Goal: Task Accomplishment & Management: Complete application form

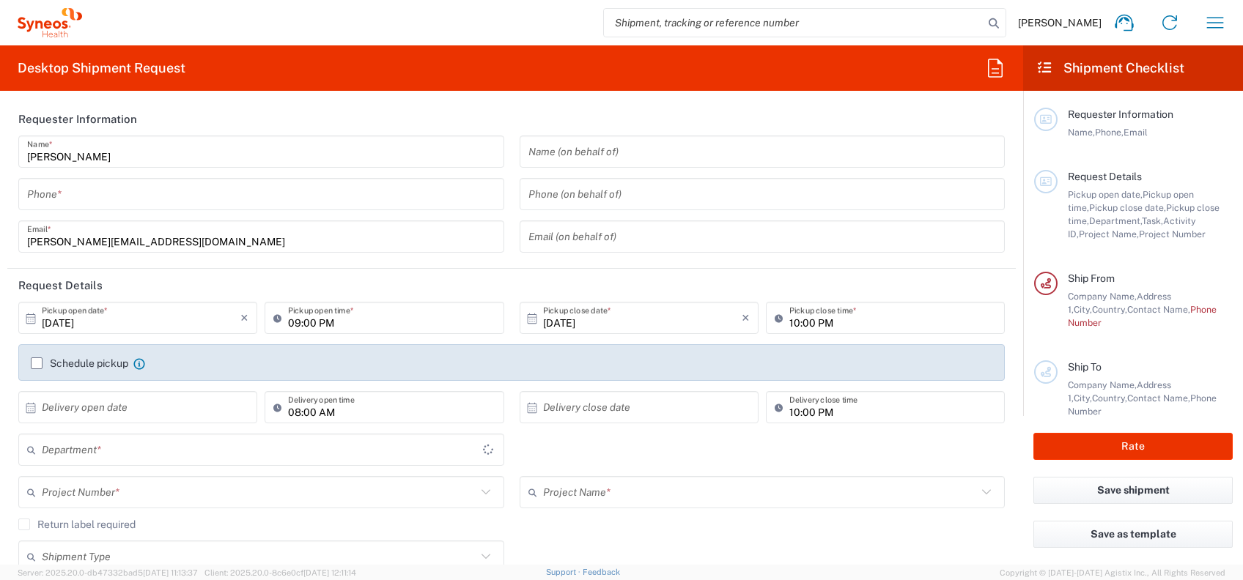
type input "4010"
type input "India"
type input "Syneos Health India Private Limited"
click at [1209, 21] on icon "button" at bounding box center [1214, 22] width 23 height 23
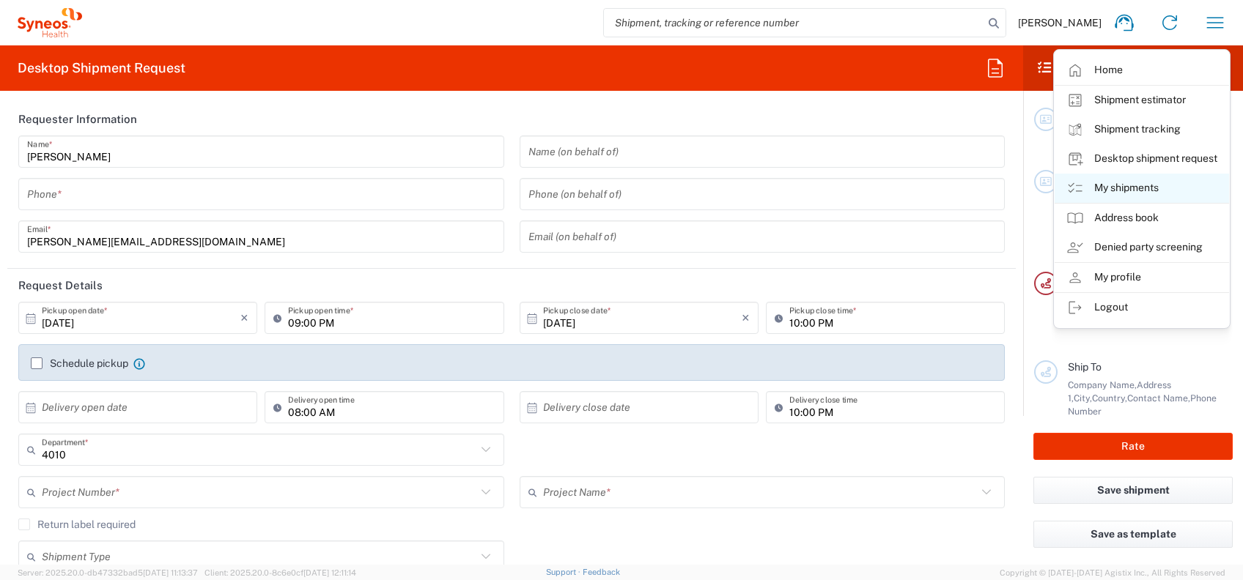
click at [1126, 188] on link "My shipments" at bounding box center [1142, 188] width 174 height 29
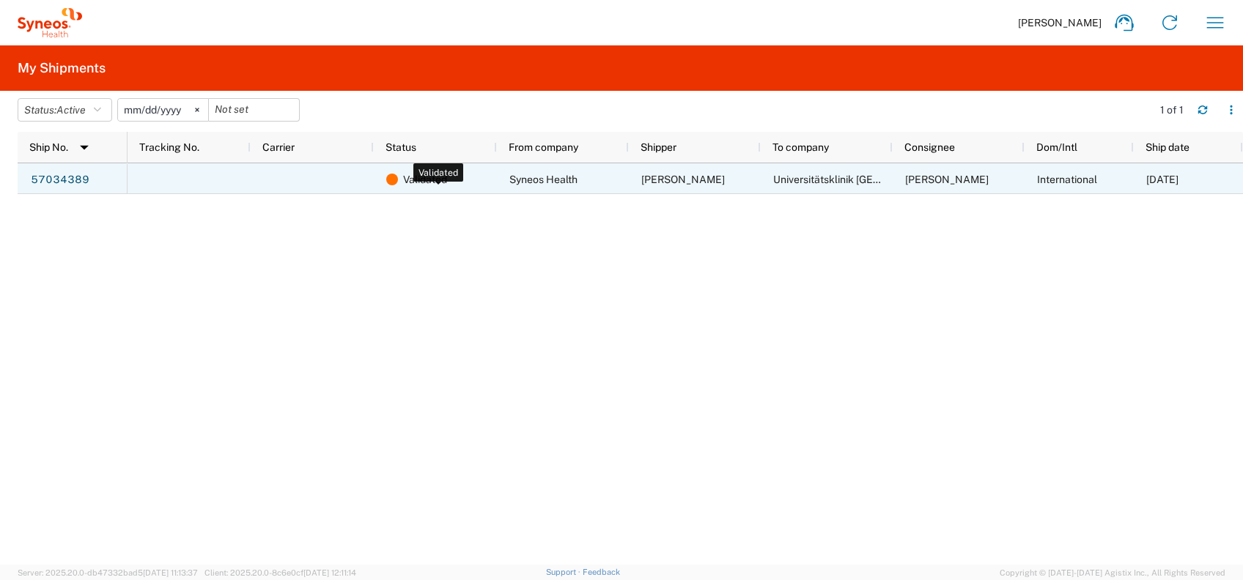
click at [424, 181] on span "Validated" at bounding box center [425, 179] width 44 height 31
click at [64, 182] on link "57034389" at bounding box center [60, 180] width 60 height 23
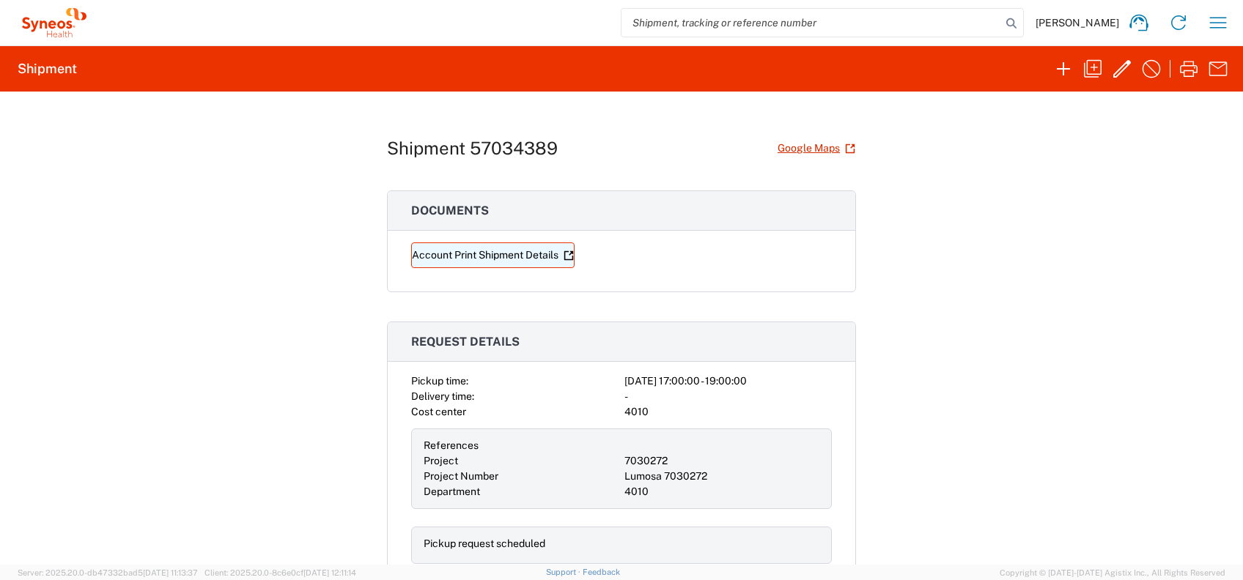
click at [490, 257] on link "Account Print Shipment Details" at bounding box center [492, 256] width 163 height 26
click at [1225, 24] on icon "button" at bounding box center [1217, 22] width 23 height 23
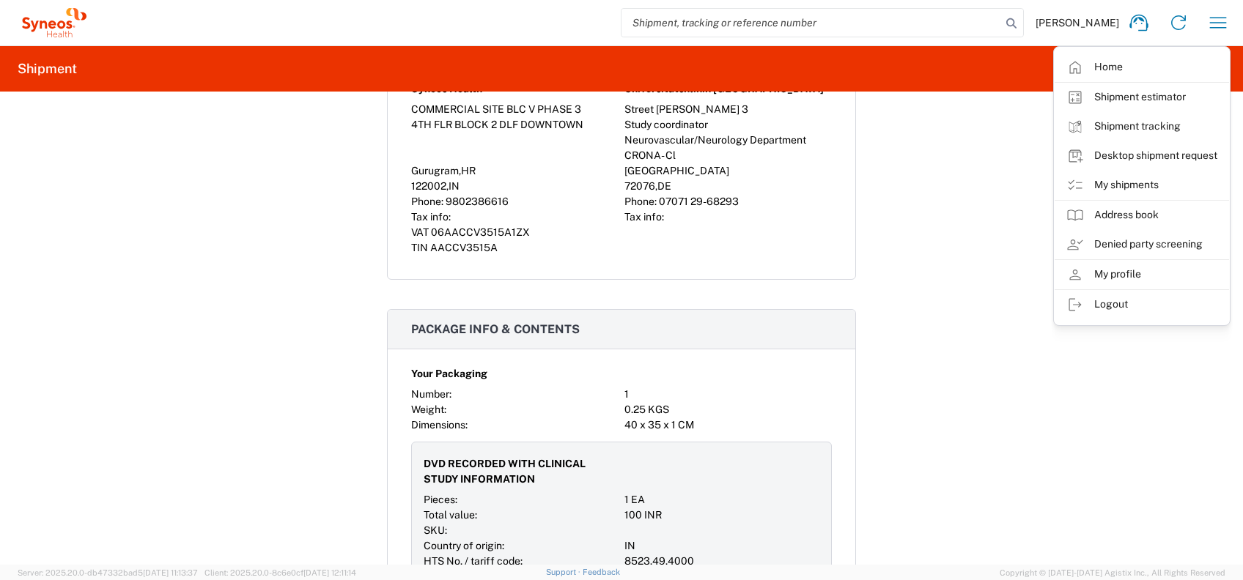
scroll to position [684, 0]
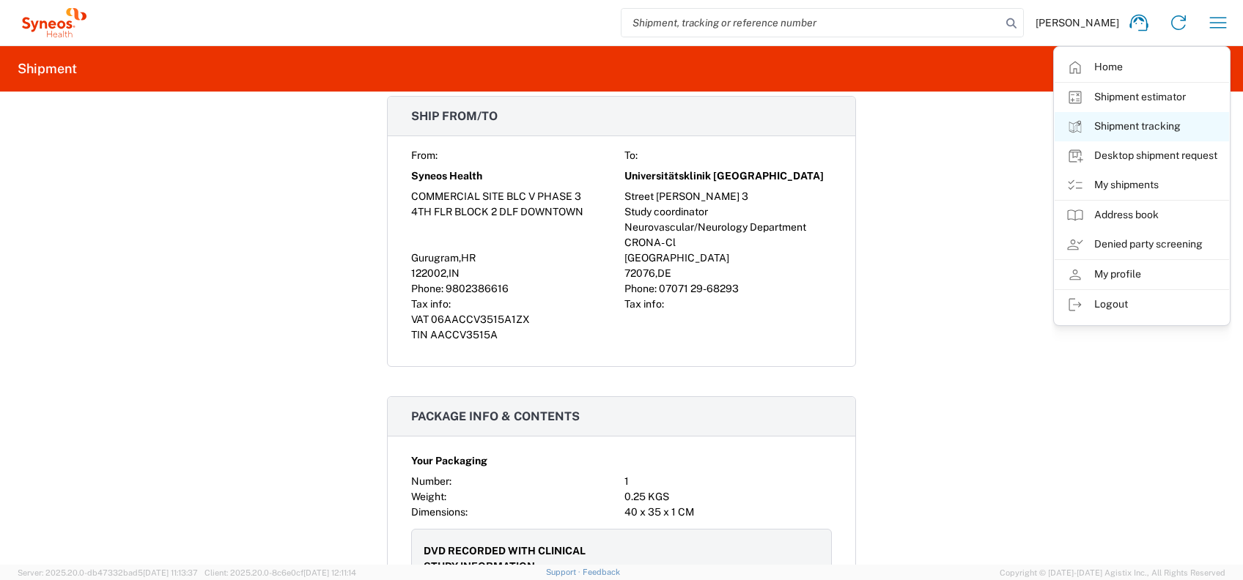
click at [1133, 121] on link "Shipment tracking" at bounding box center [1142, 126] width 174 height 29
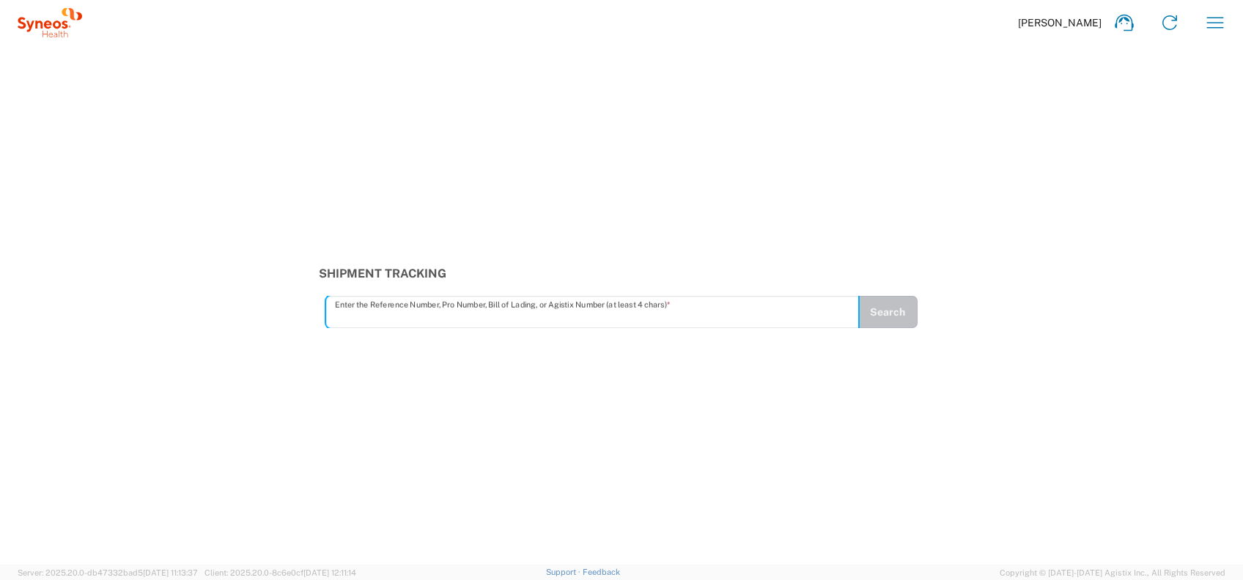
click at [523, 308] on input "text" at bounding box center [592, 313] width 515 height 26
type input "57034389"
click at [906, 303] on button "Search" at bounding box center [887, 312] width 60 height 32
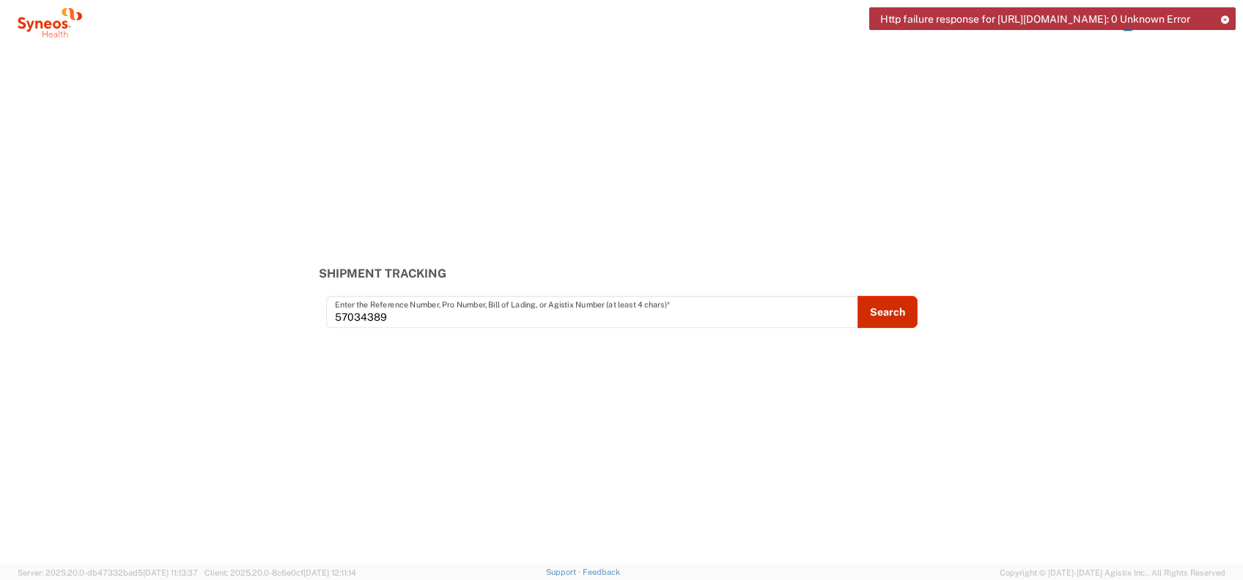
click at [881, 317] on button "Search" at bounding box center [887, 312] width 60 height 32
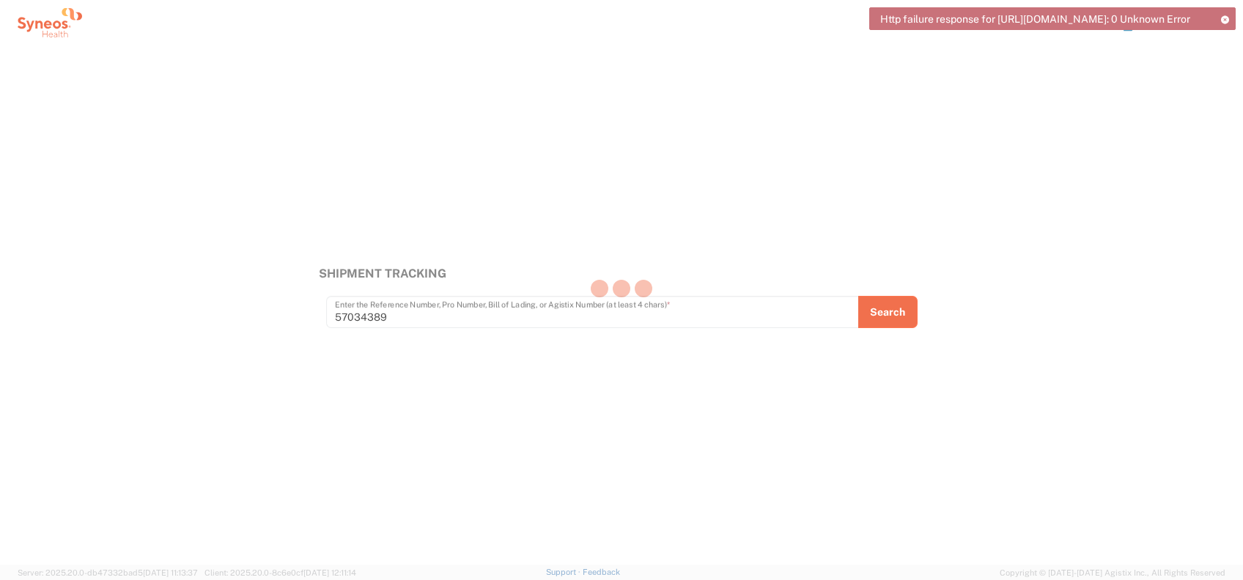
click at [893, 313] on div at bounding box center [621, 290] width 1243 height 580
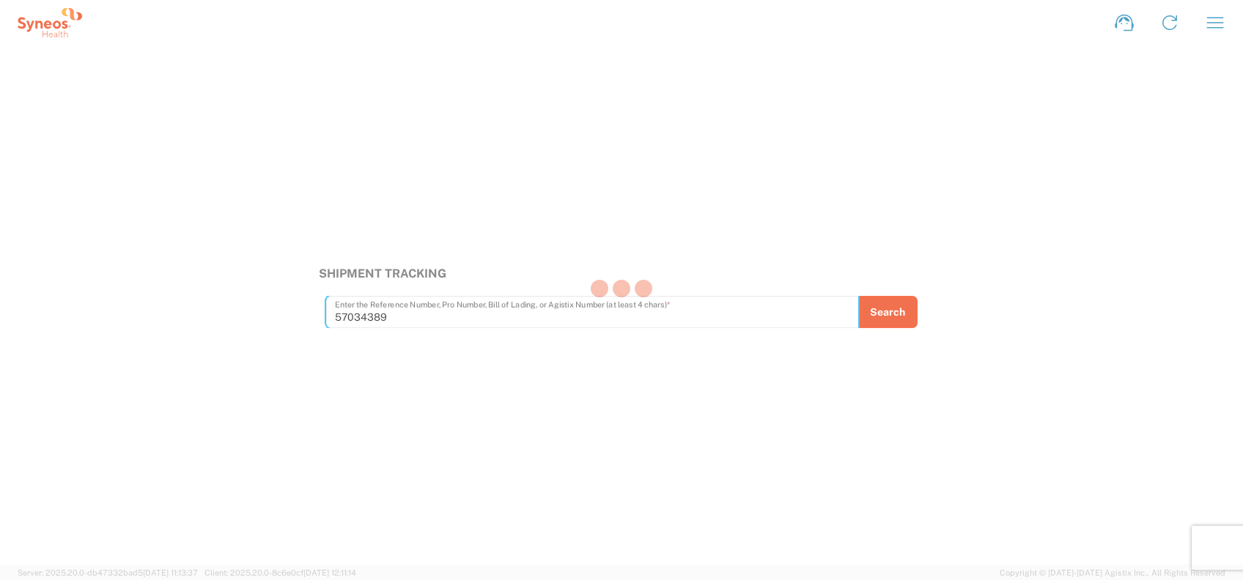
type input "57034389"
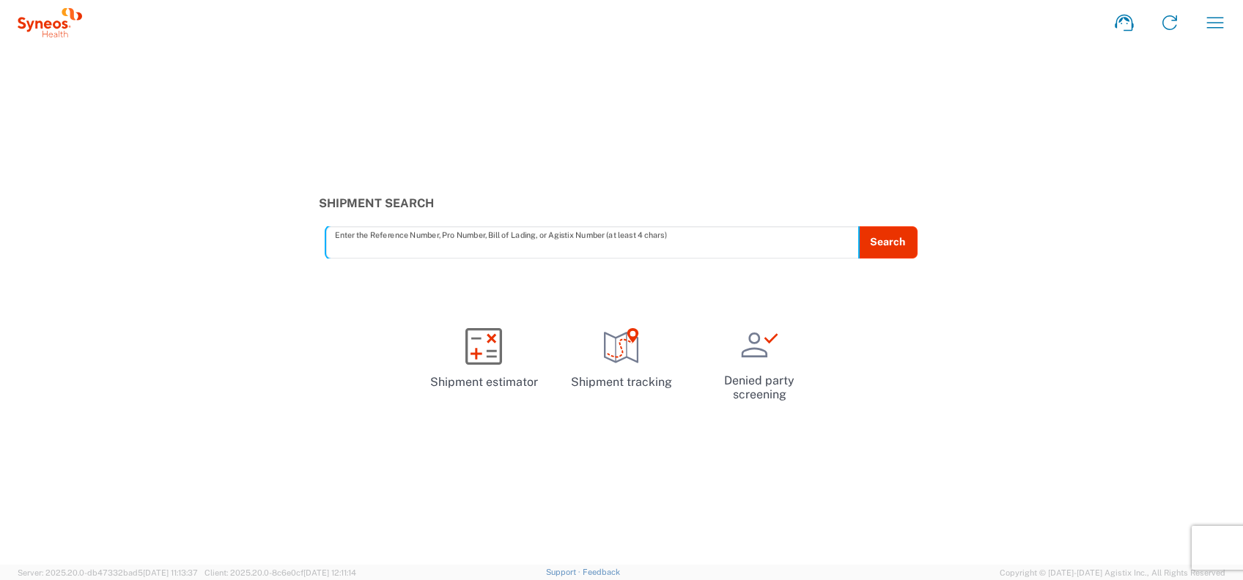
click at [513, 249] on input "text" at bounding box center [592, 242] width 515 height 26
type input "57034389"
click at [896, 249] on button "Search" at bounding box center [887, 242] width 60 height 32
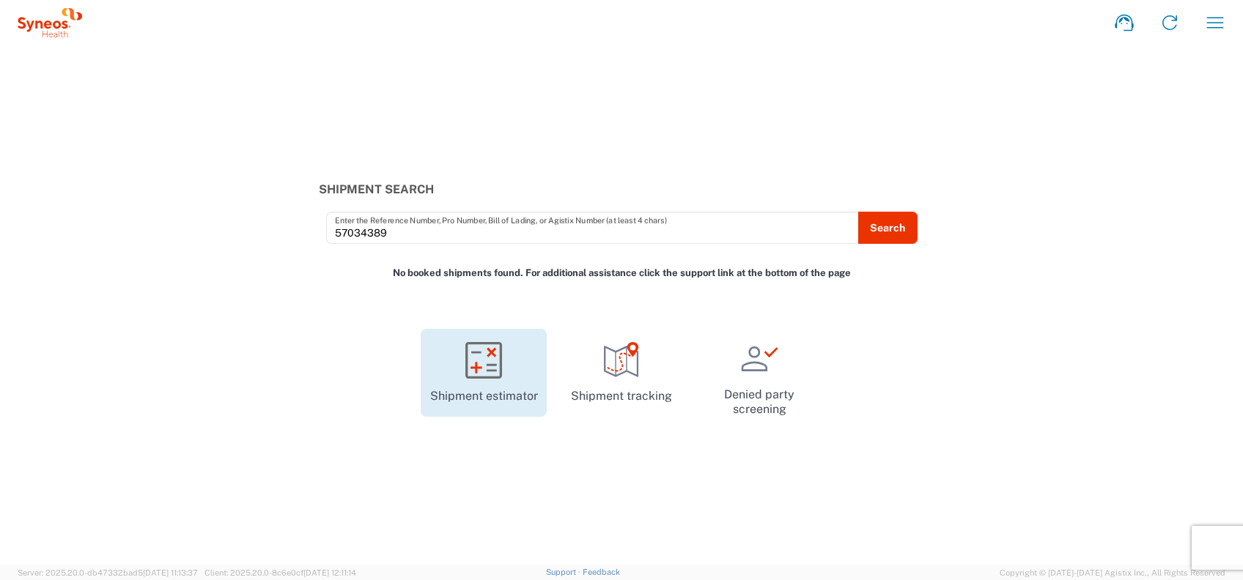
click at [509, 371] on link "Shipment estimator" at bounding box center [484, 373] width 126 height 88
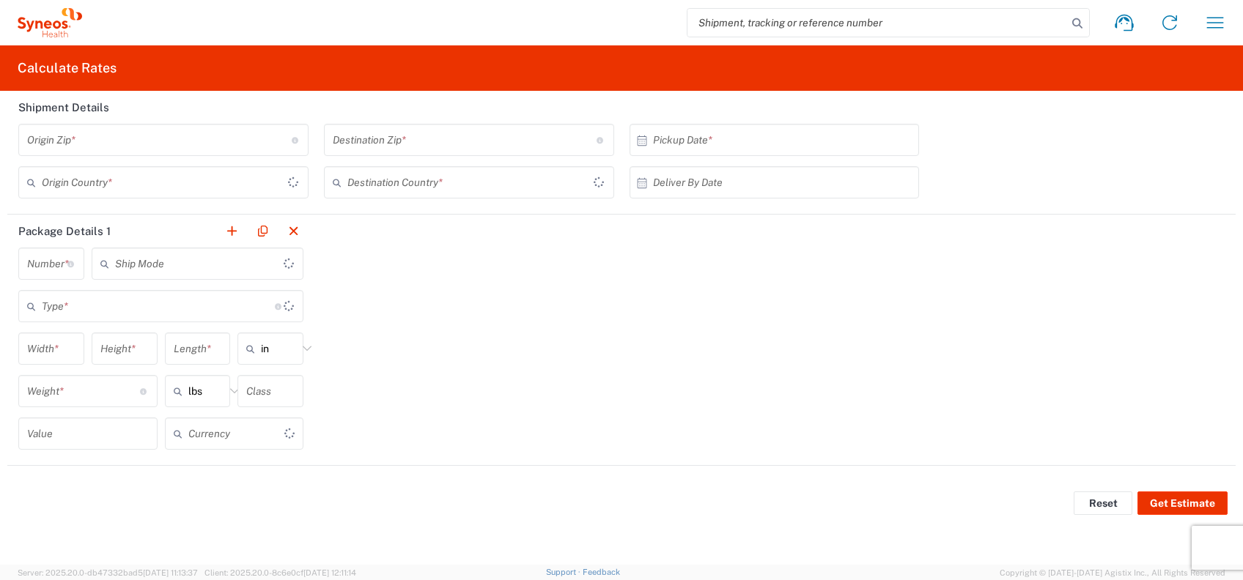
type input "US Dollar"
type input "United States"
click at [1216, 18] on icon "button" at bounding box center [1215, 22] width 17 height 11
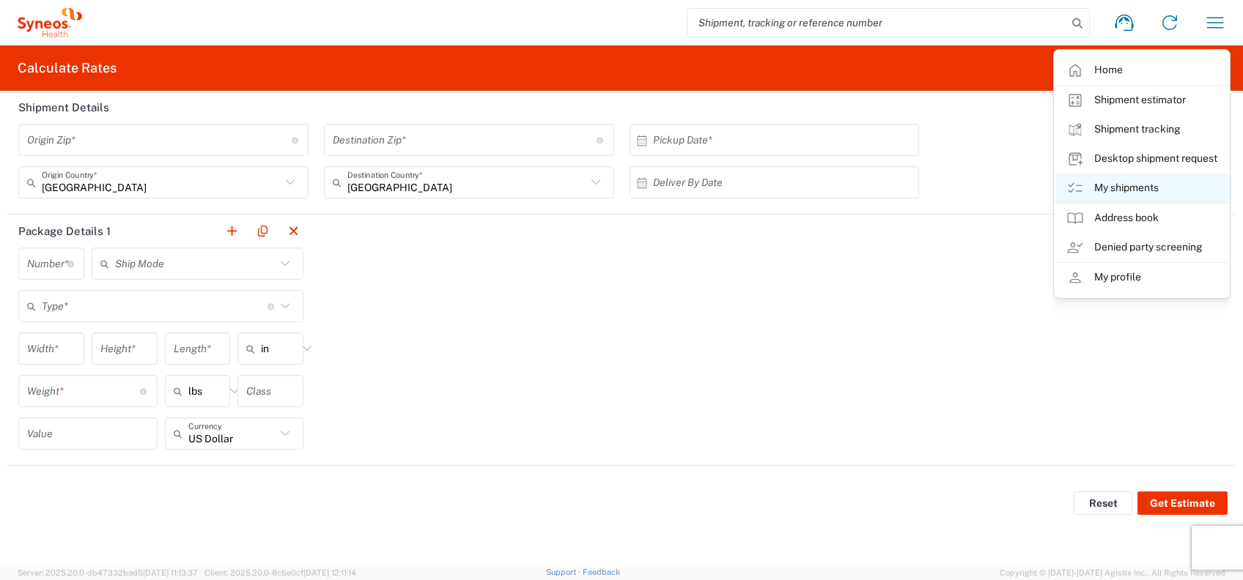
click at [1150, 186] on link "My shipments" at bounding box center [1142, 188] width 174 height 29
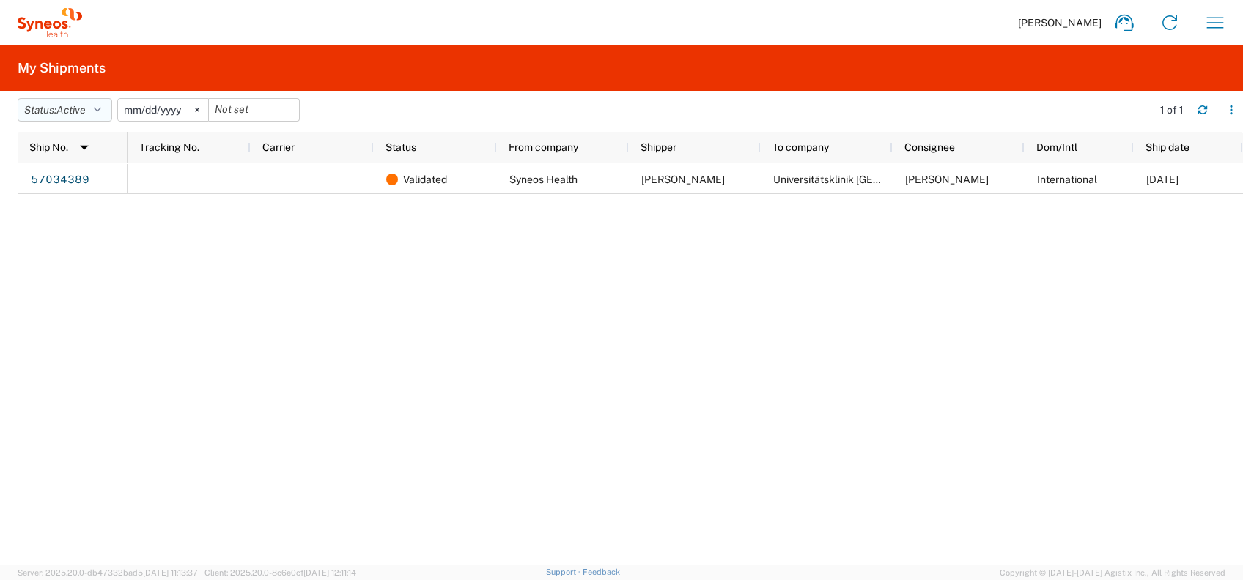
click at [106, 110] on button "Status: Active" at bounding box center [65, 109] width 95 height 23
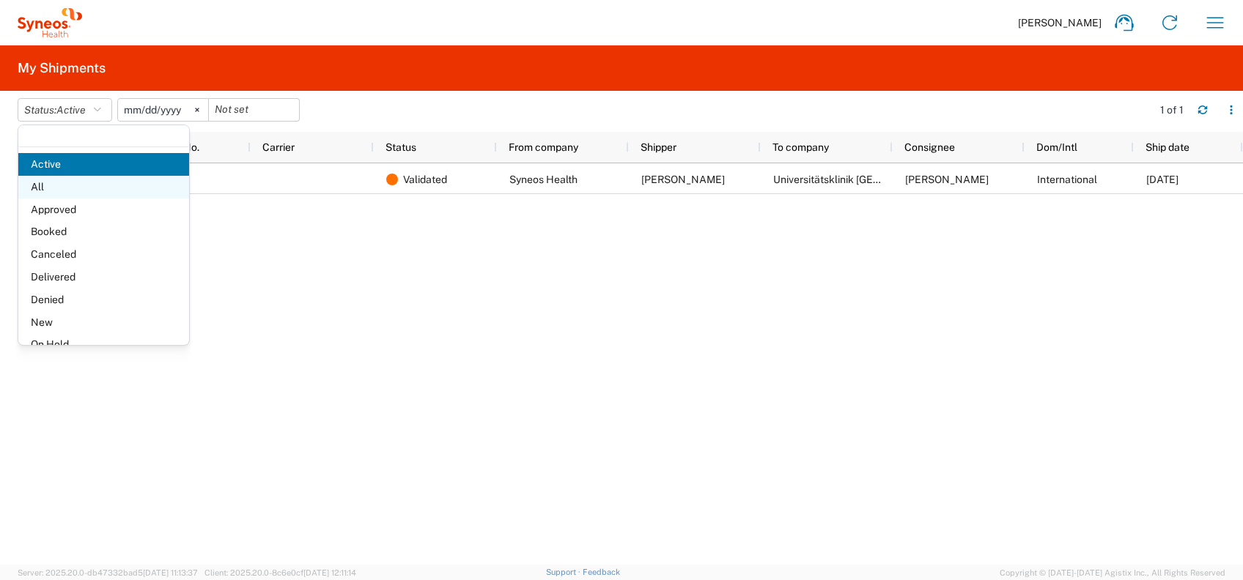
click at [64, 182] on span "All" at bounding box center [103, 187] width 171 height 23
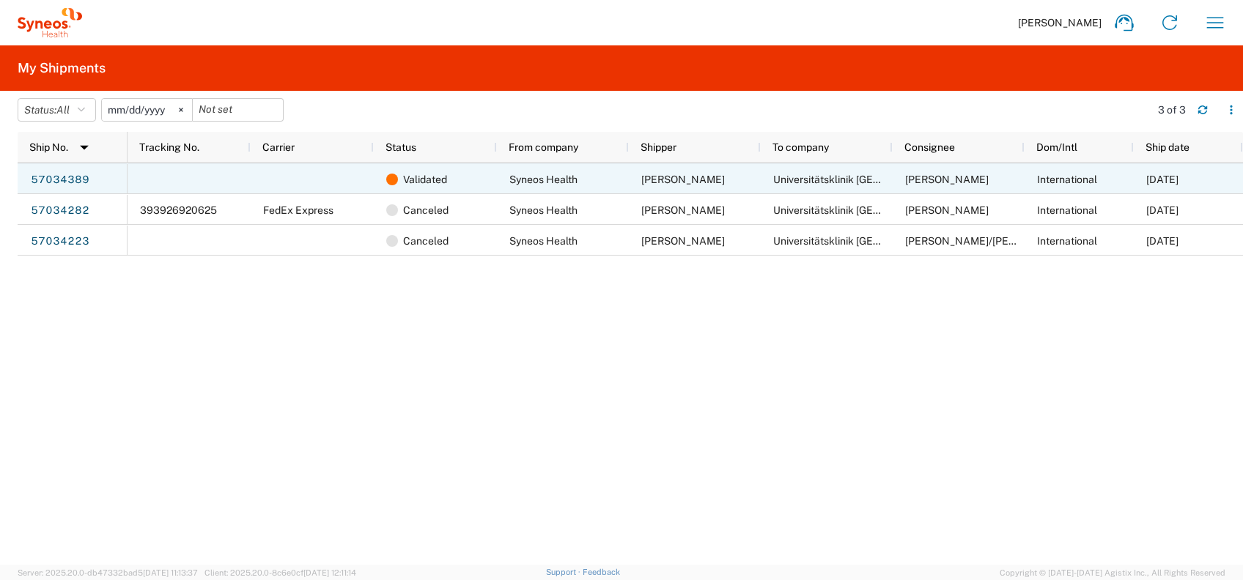
click at [73, 186] on link "57034389" at bounding box center [60, 180] width 60 height 23
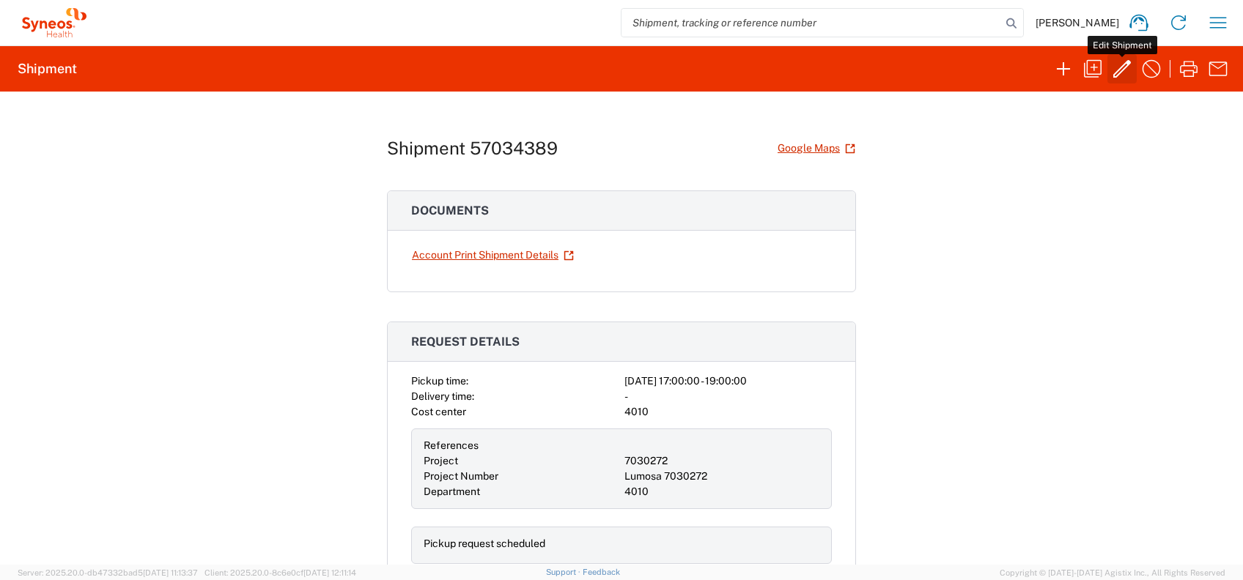
click at [1118, 74] on icon "button" at bounding box center [1122, 69] width 18 height 18
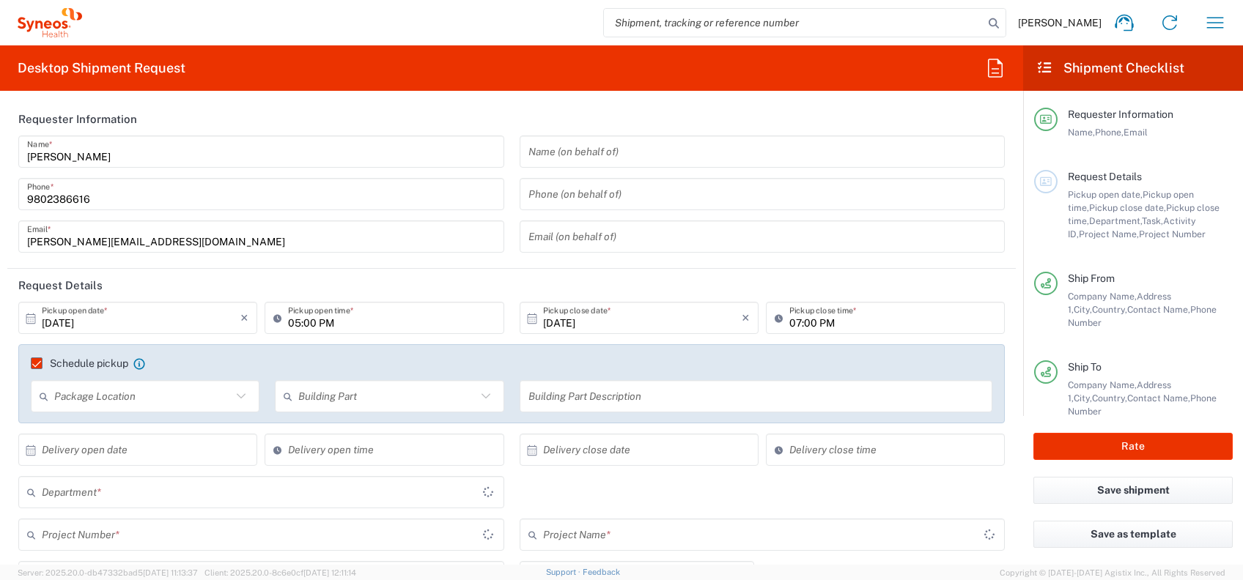
type input "Residential/Home"
type input "7030272"
type input "Lumosa 7030272"
type input "Haryāna"
type input "Delivery Duty Paid"
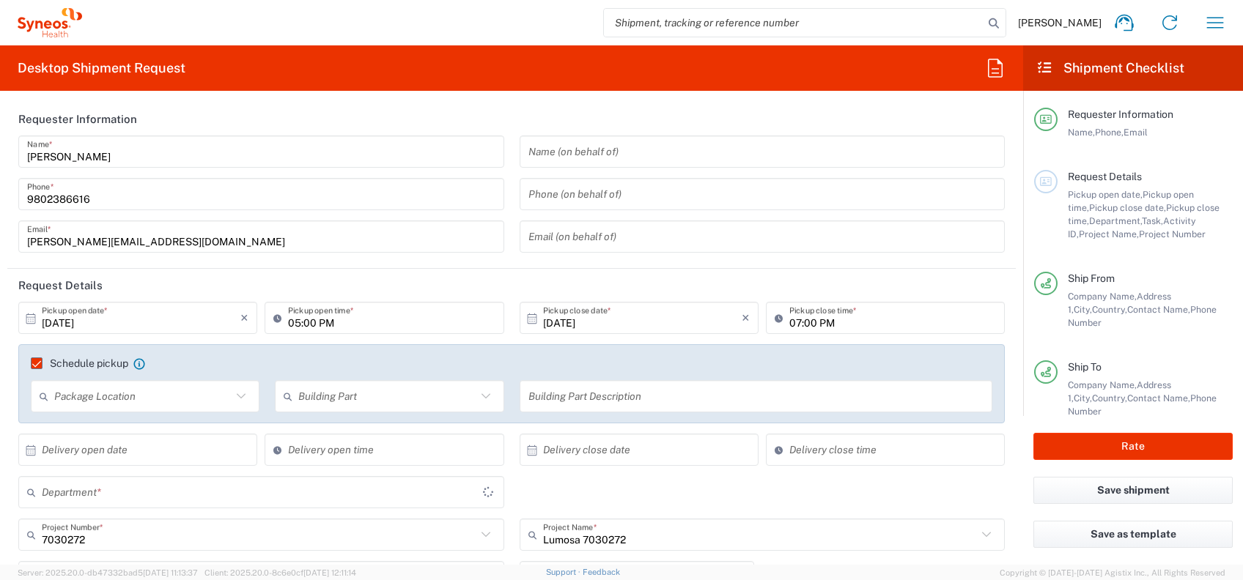
type input "Your Packaging"
type input "Residential/Home"
type input "Germany"
type input "4010"
type input "India"
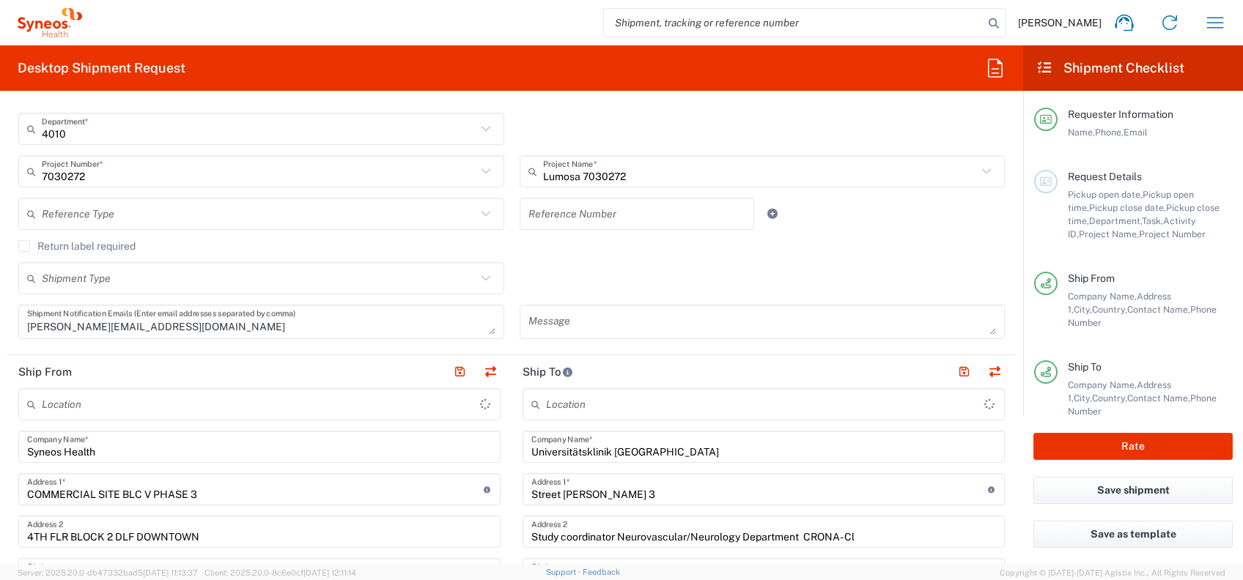
scroll to position [391, 0]
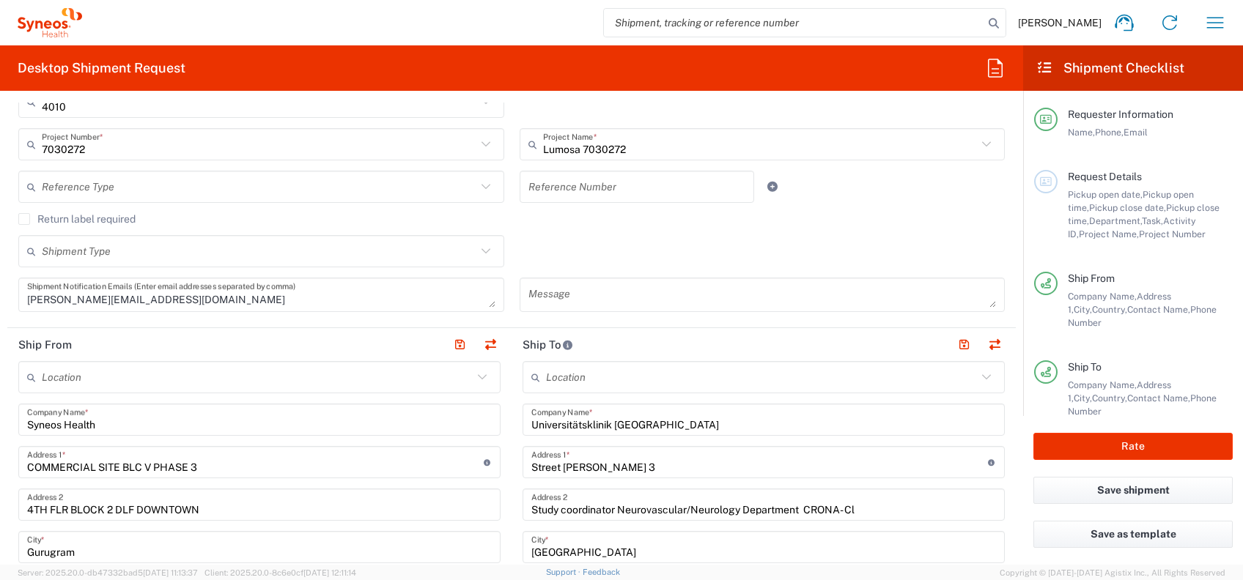
click at [476, 252] on icon at bounding box center [485, 251] width 19 height 19
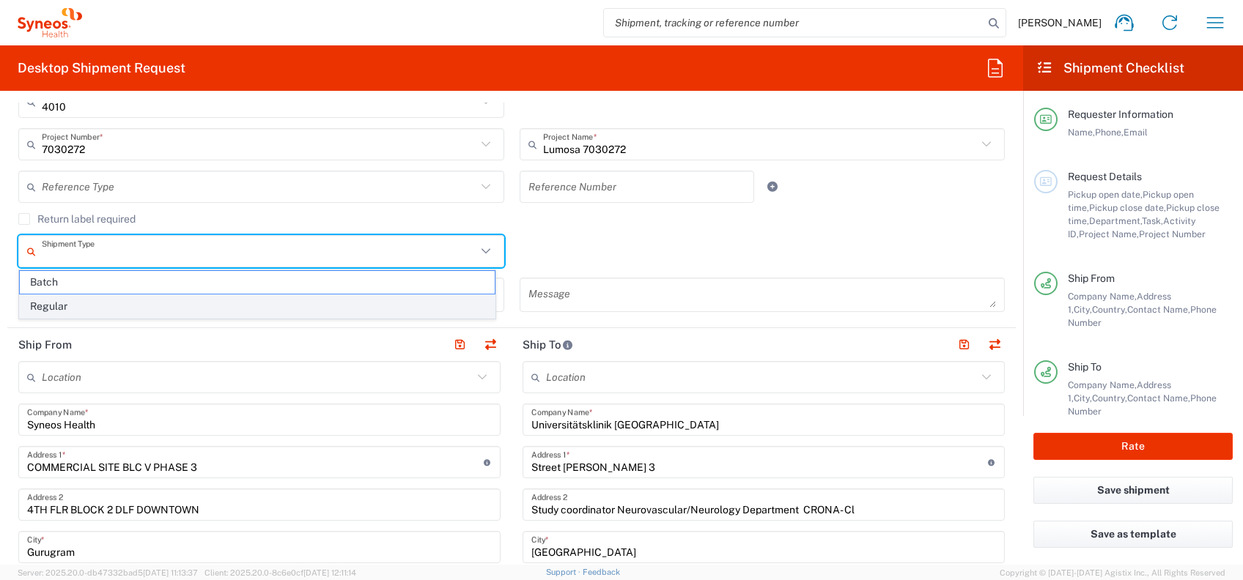
click at [358, 300] on span "Regular" at bounding box center [257, 306] width 475 height 23
type input "Regular"
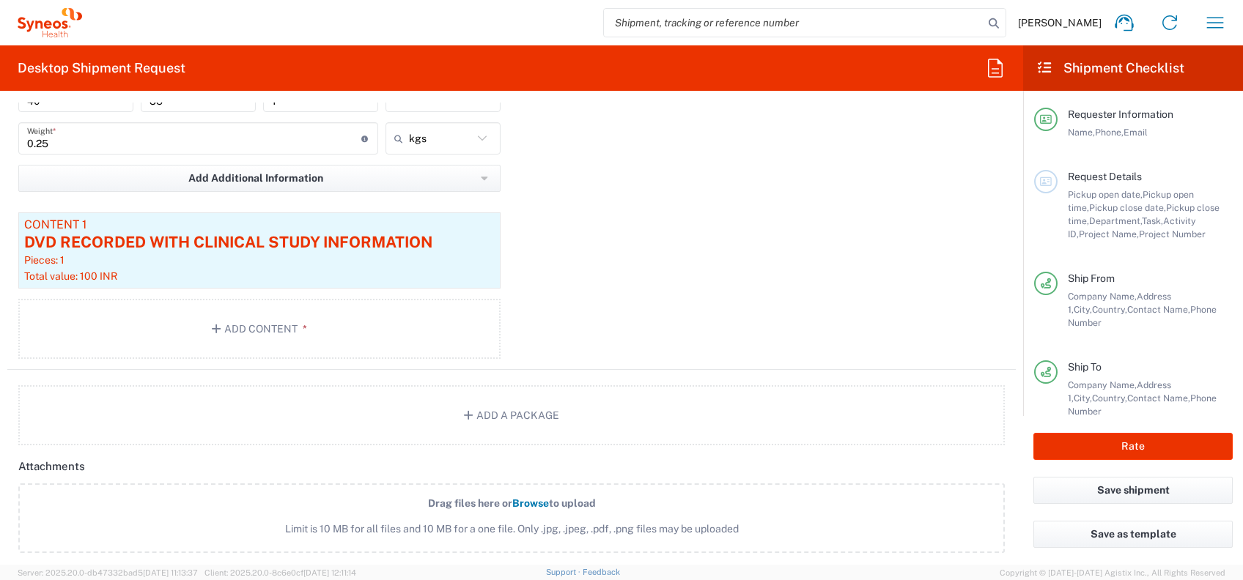
scroll to position [1563, 0]
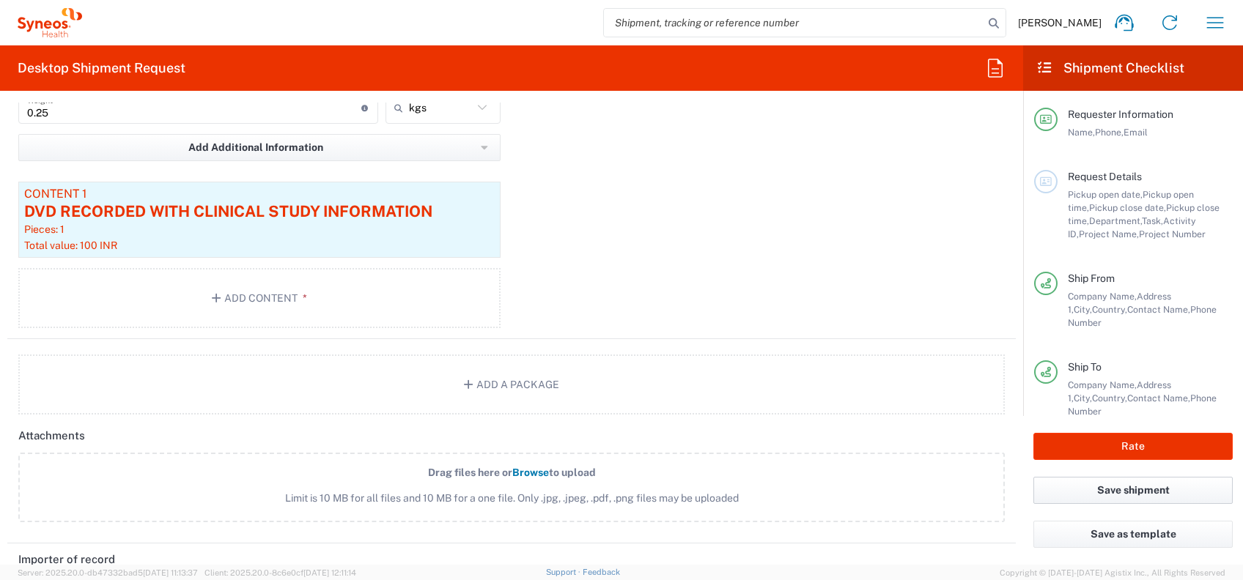
click at [1129, 490] on button "Save shipment" at bounding box center [1132, 490] width 199 height 27
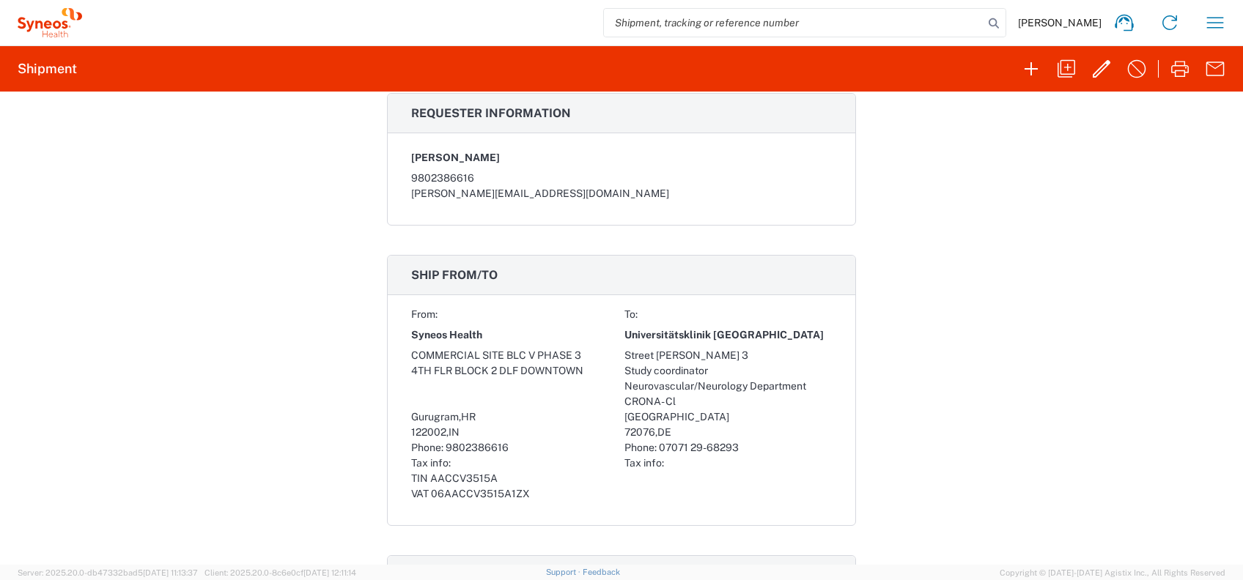
scroll to position [524, 0]
click at [1103, 76] on icon "button" at bounding box center [1101, 68] width 23 height 23
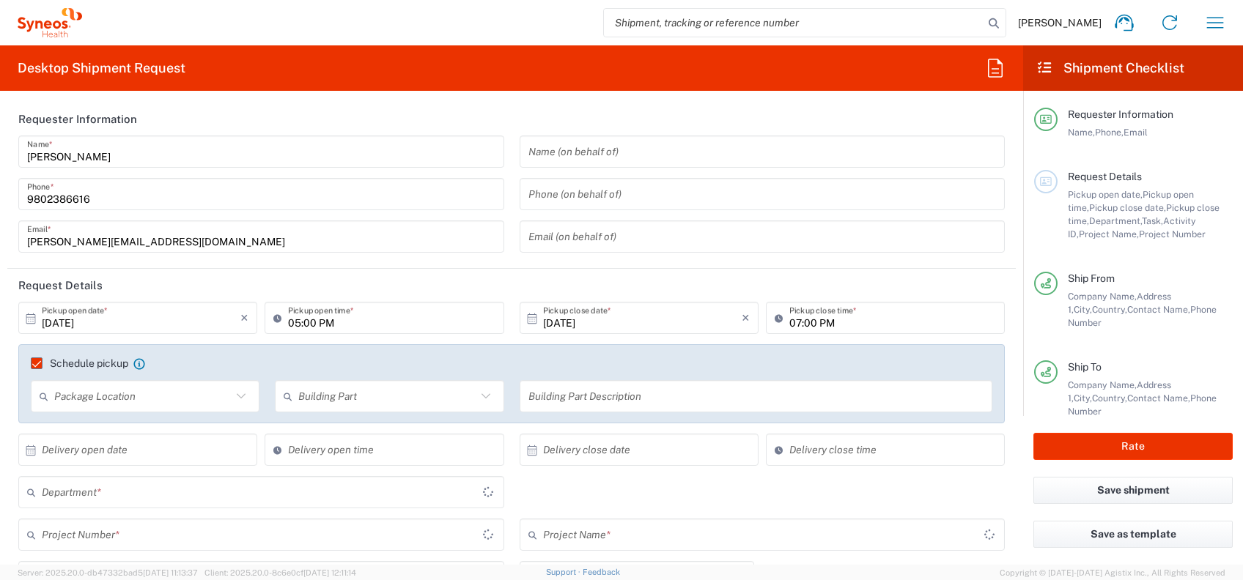
type input "7030272"
type input "Haryāna"
type input "Your Packaging"
type input "Lumosa 7030272"
type input "4010"
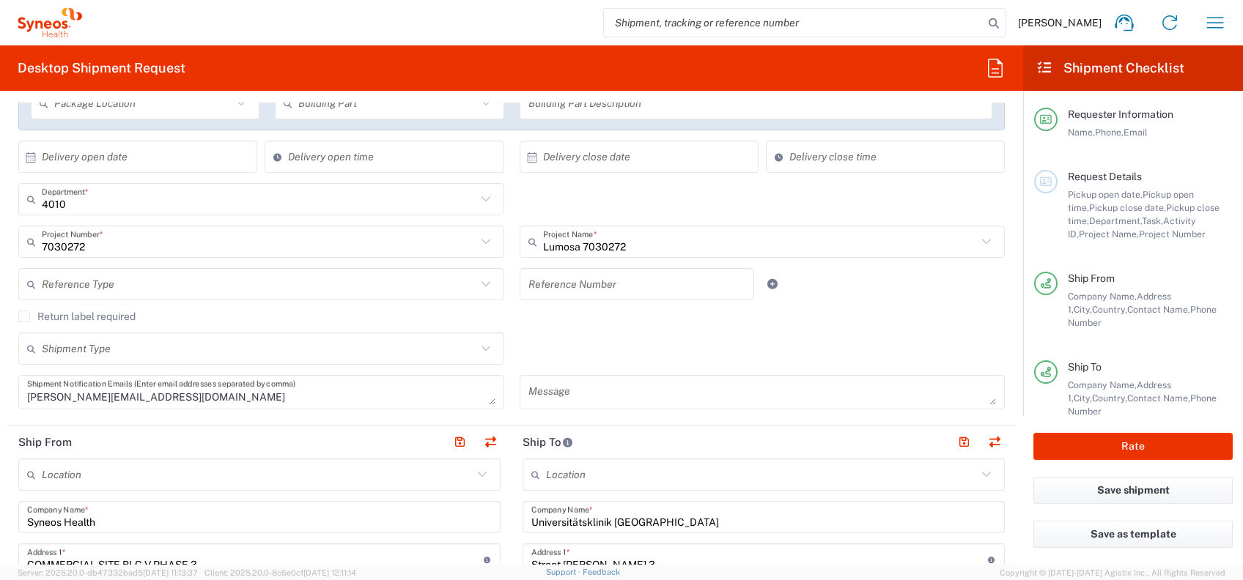
scroll to position [391, 0]
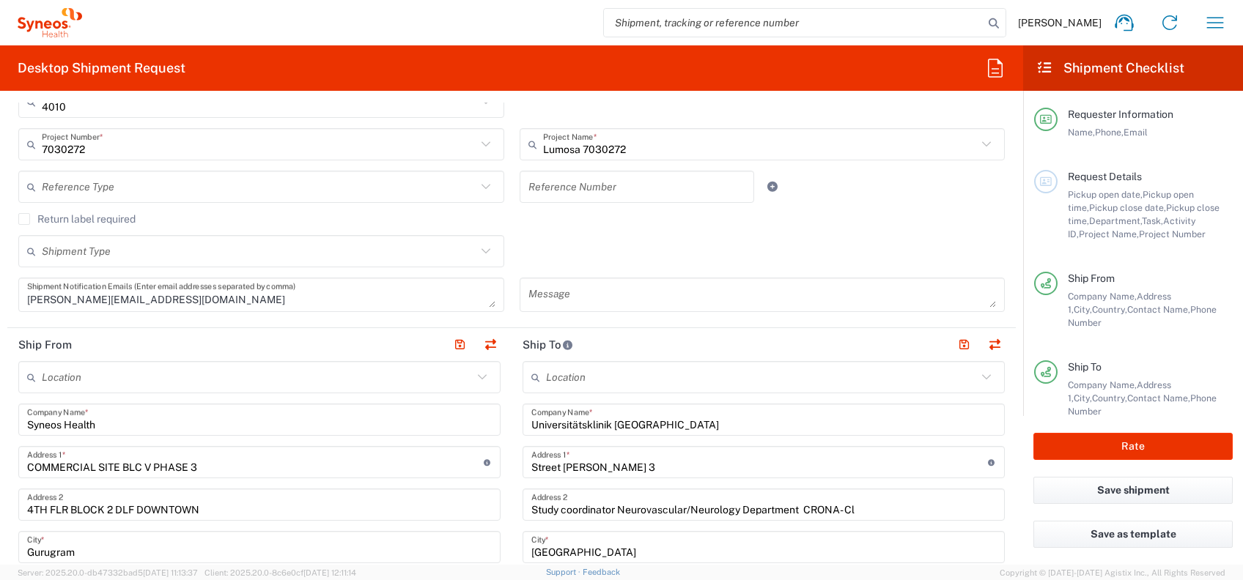
click at [476, 251] on icon at bounding box center [485, 251] width 19 height 19
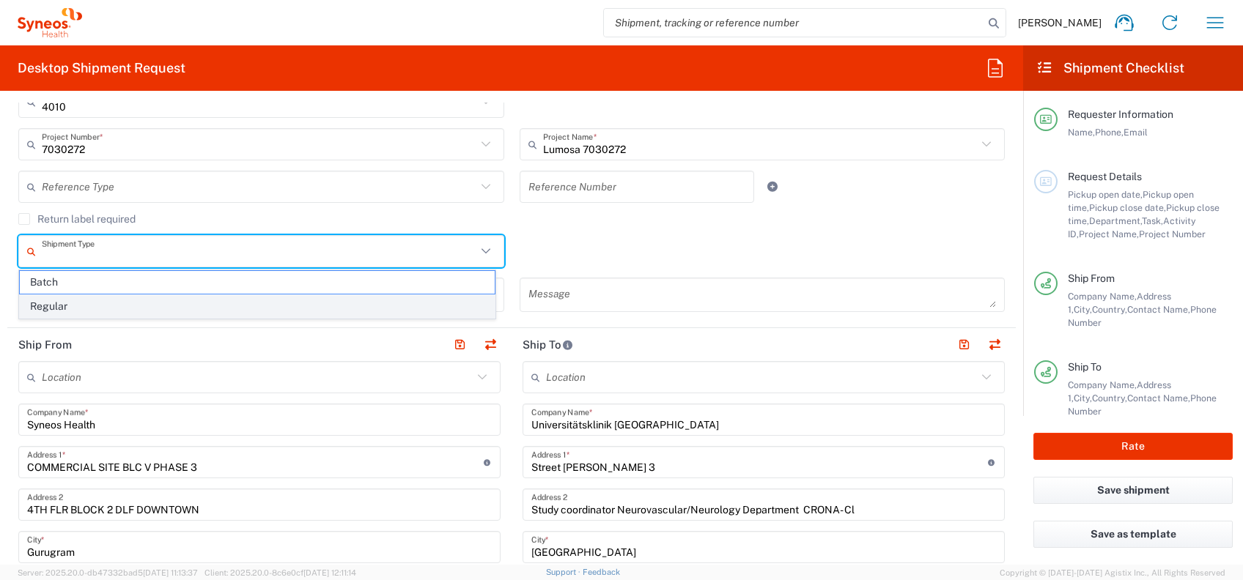
click at [393, 298] on span "Regular" at bounding box center [257, 306] width 475 height 23
type input "Regular"
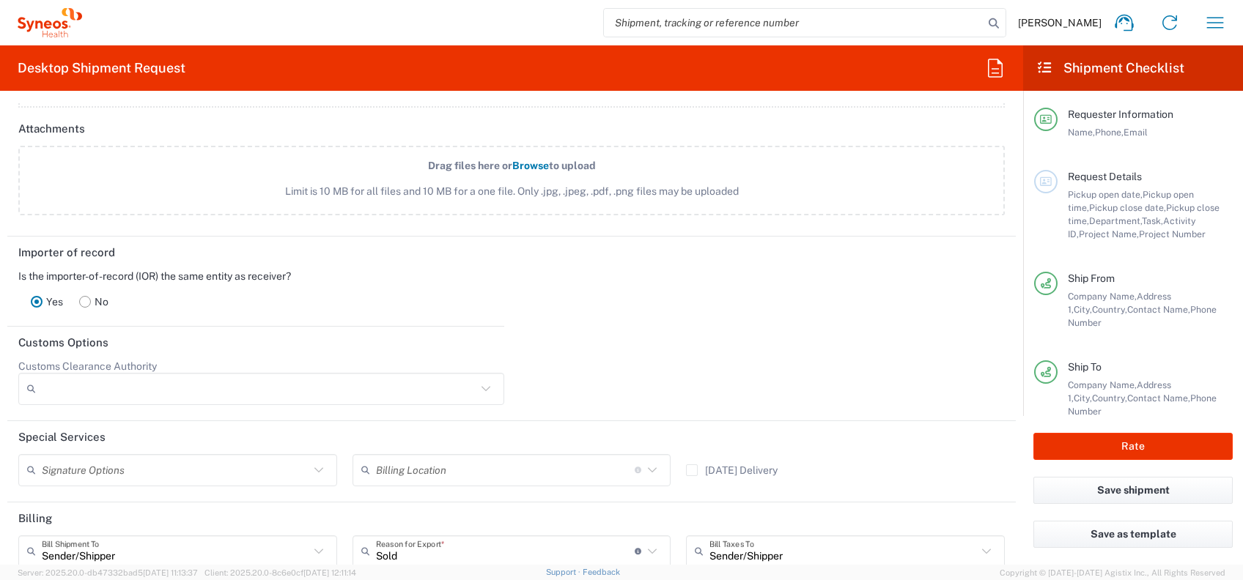
scroll to position [2023, 0]
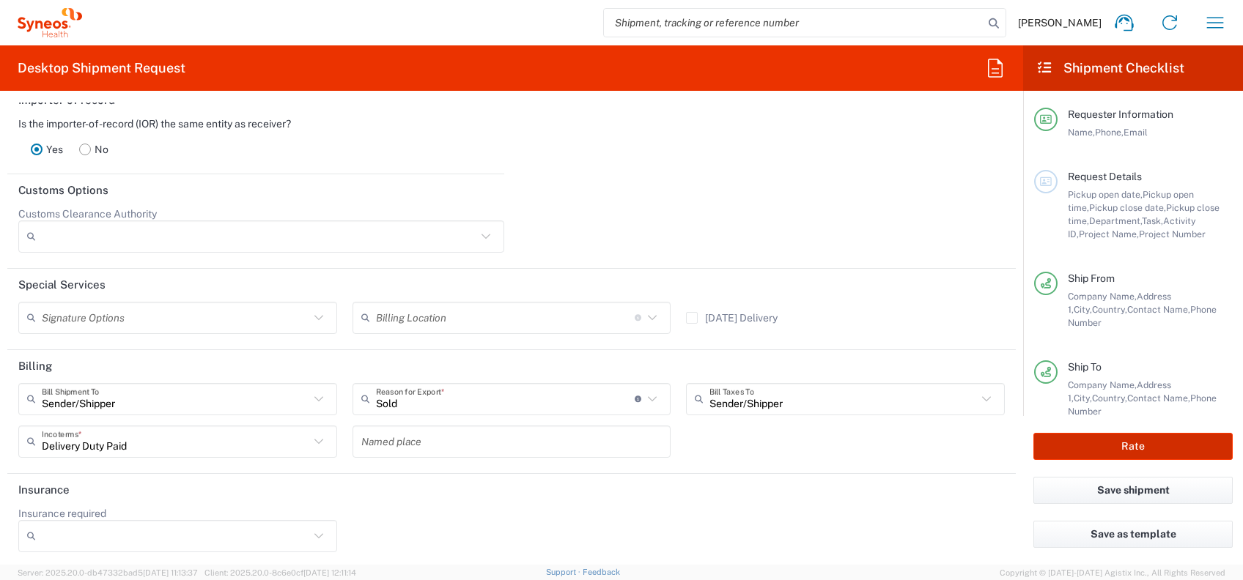
click at [1088, 440] on button "Rate" at bounding box center [1132, 446] width 199 height 27
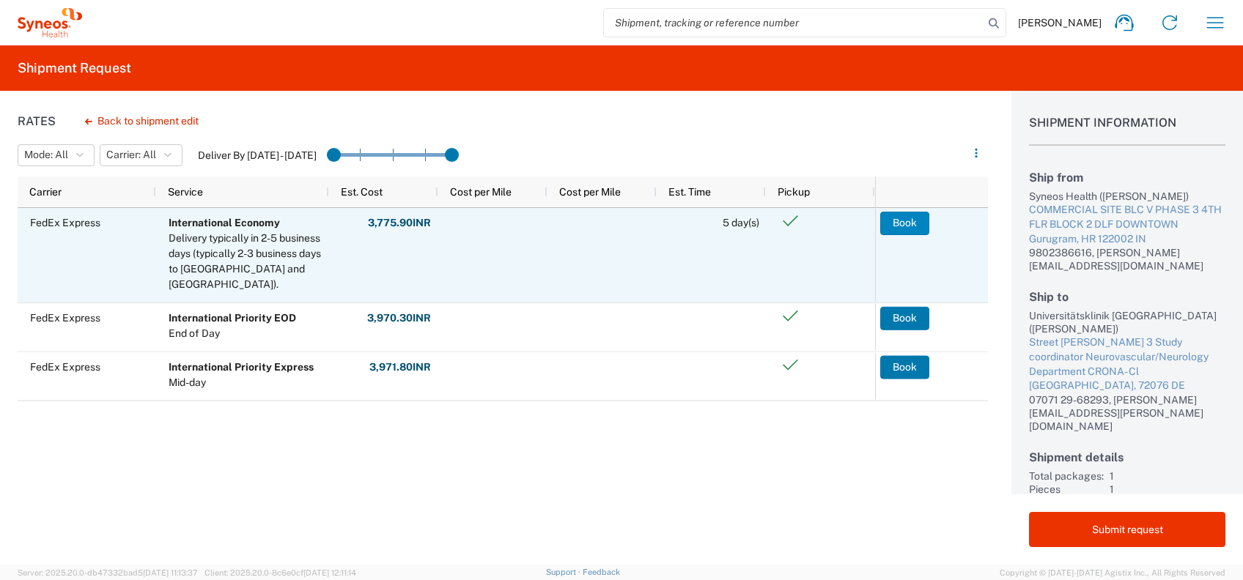
click at [901, 221] on button "Book" at bounding box center [904, 223] width 49 height 23
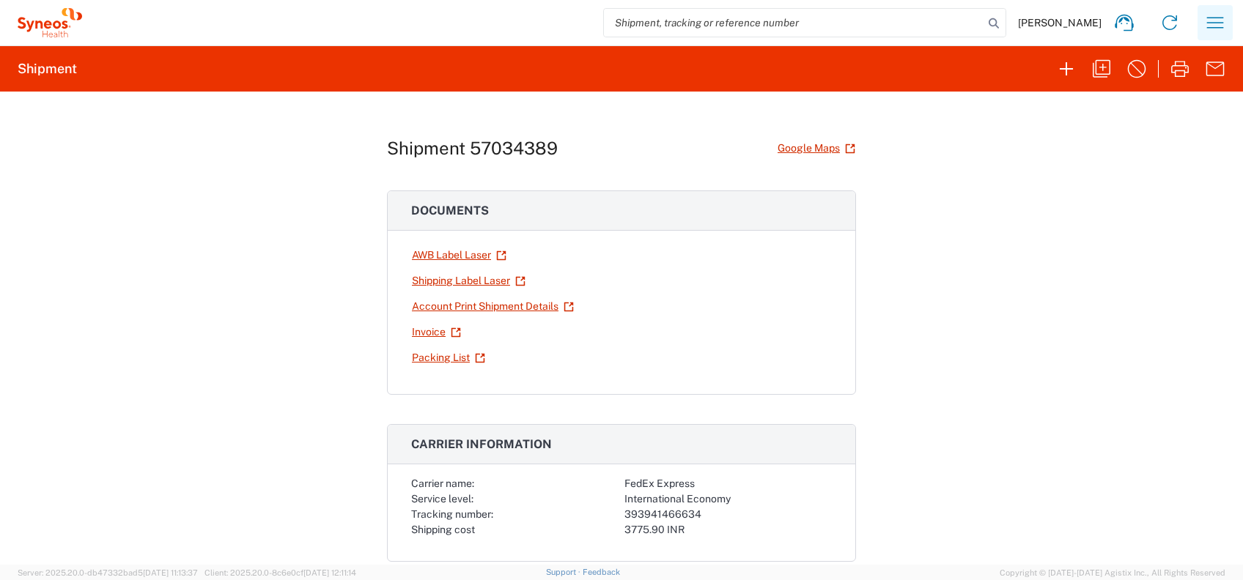
click at [1214, 26] on icon "button" at bounding box center [1214, 22] width 23 height 23
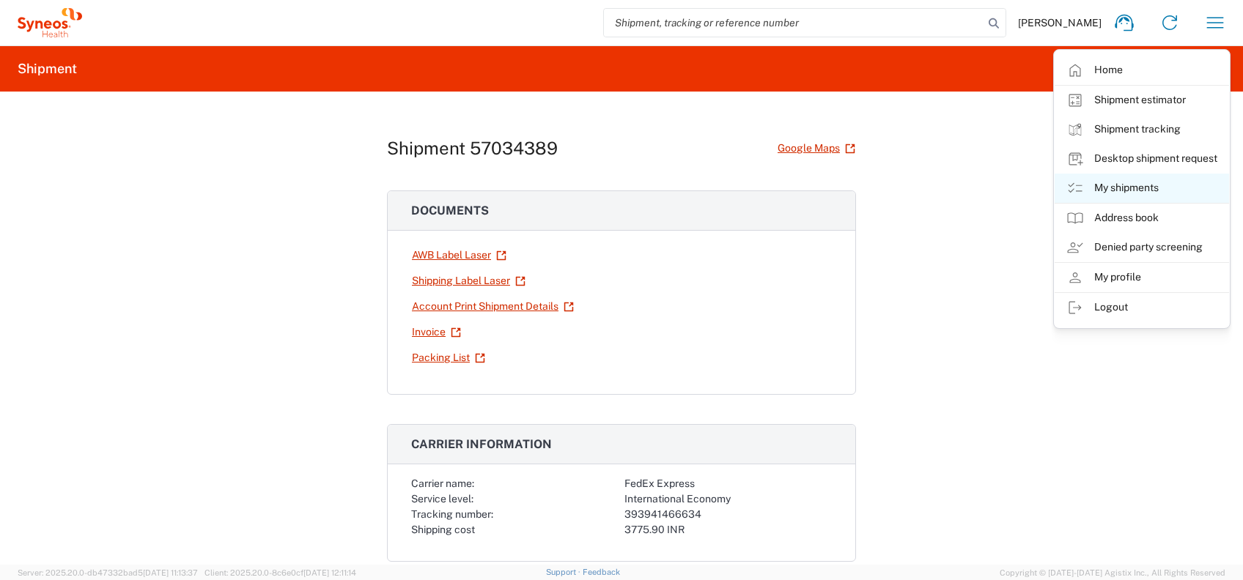
click at [1131, 186] on link "My shipments" at bounding box center [1142, 188] width 174 height 29
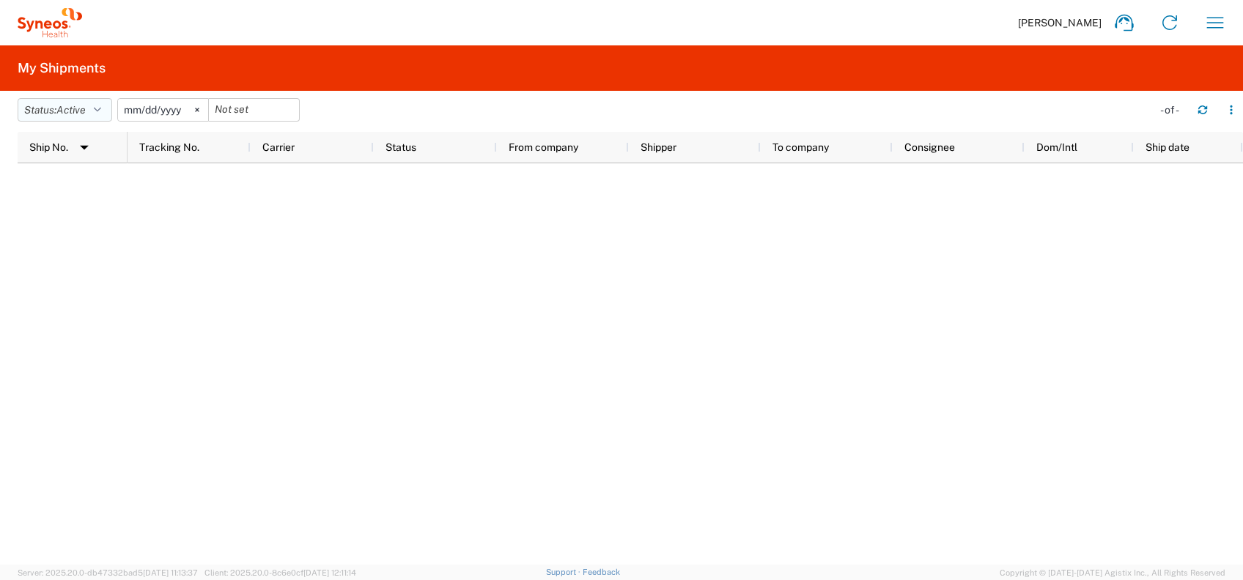
click at [95, 111] on button "Status: Active" at bounding box center [65, 109] width 95 height 23
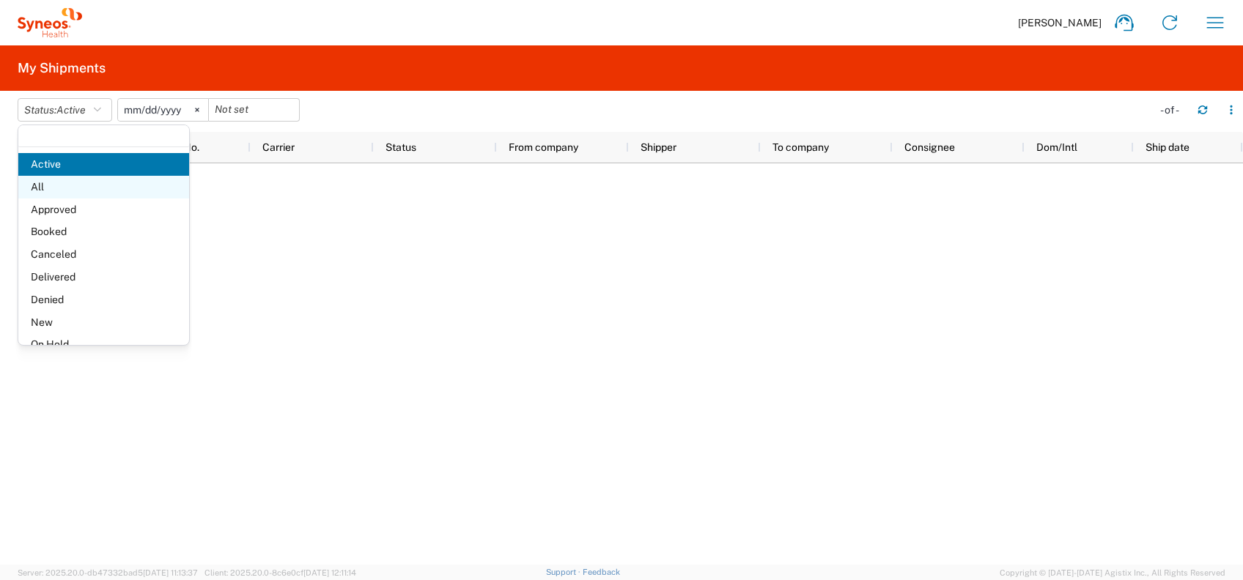
click at [63, 189] on span "All" at bounding box center [103, 187] width 171 height 23
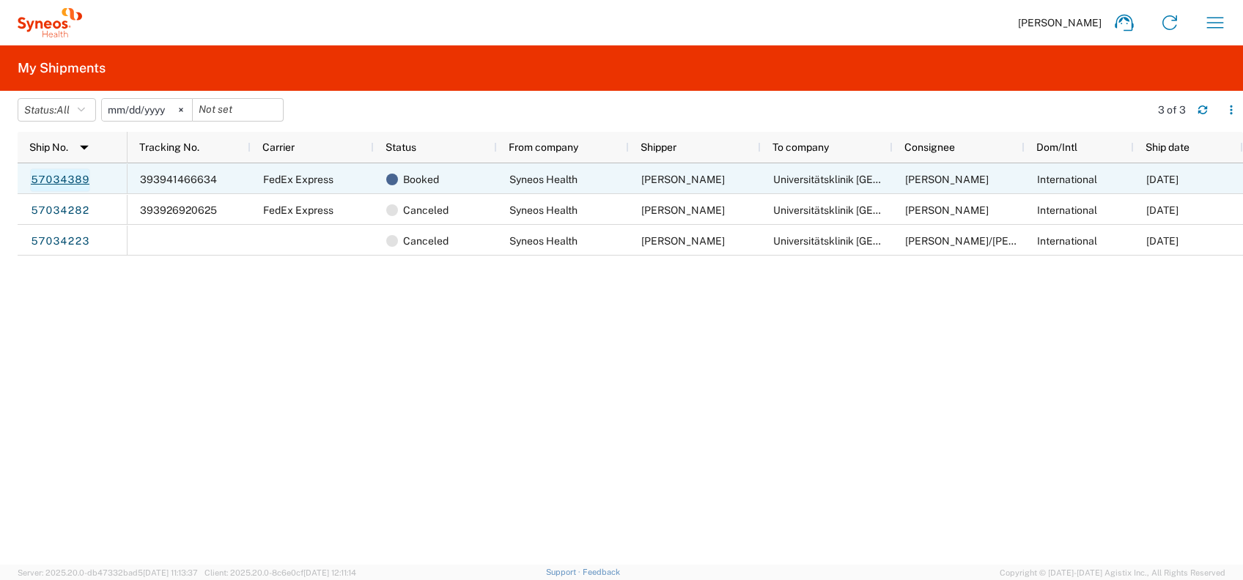
click at [62, 183] on link "57034389" at bounding box center [60, 180] width 60 height 23
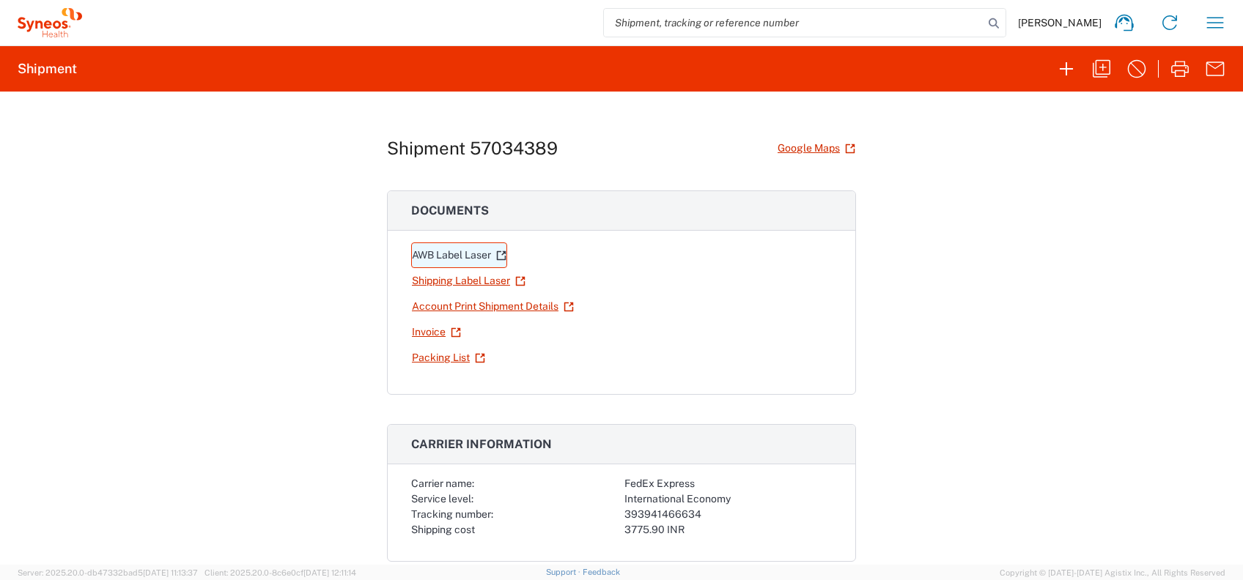
click at [443, 252] on link "AWB Label Laser" at bounding box center [459, 256] width 96 height 26
click at [423, 328] on link "Invoice" at bounding box center [436, 333] width 51 height 26
click at [428, 355] on link "Packing List" at bounding box center [448, 358] width 75 height 26
